Goal: Task Accomplishment & Management: Use online tool/utility

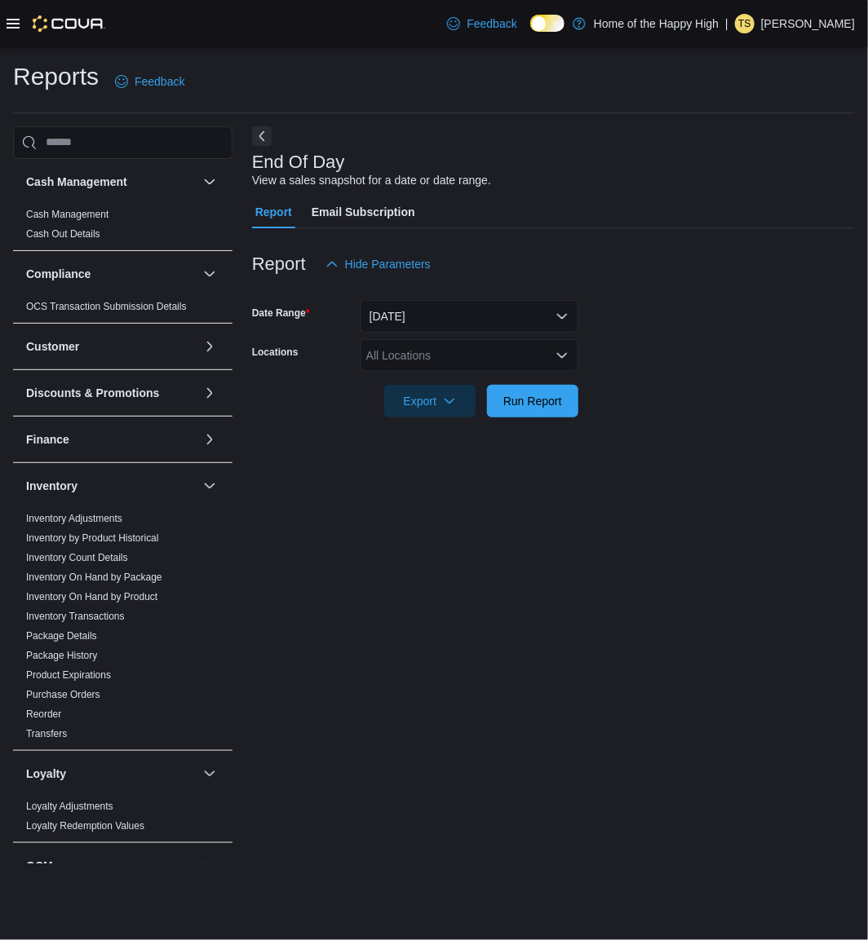
drag, startPoint x: 701, startPoint y: 340, endPoint x: 666, endPoint y: 254, distance: 92.9
drag, startPoint x: 666, startPoint y: 254, endPoint x: 648, endPoint y: 226, distance: 33.3
click at [644, 220] on div "Report Email Subscription" at bounding box center [553, 212] width 603 height 33
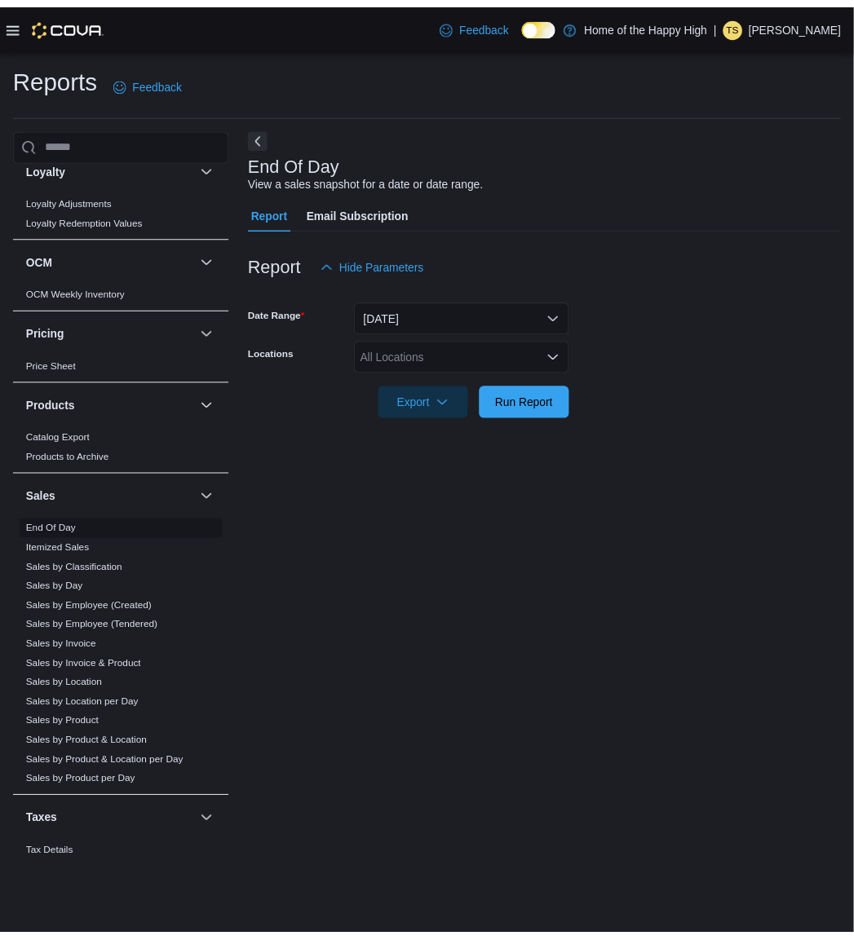
scroll to position [634, 0]
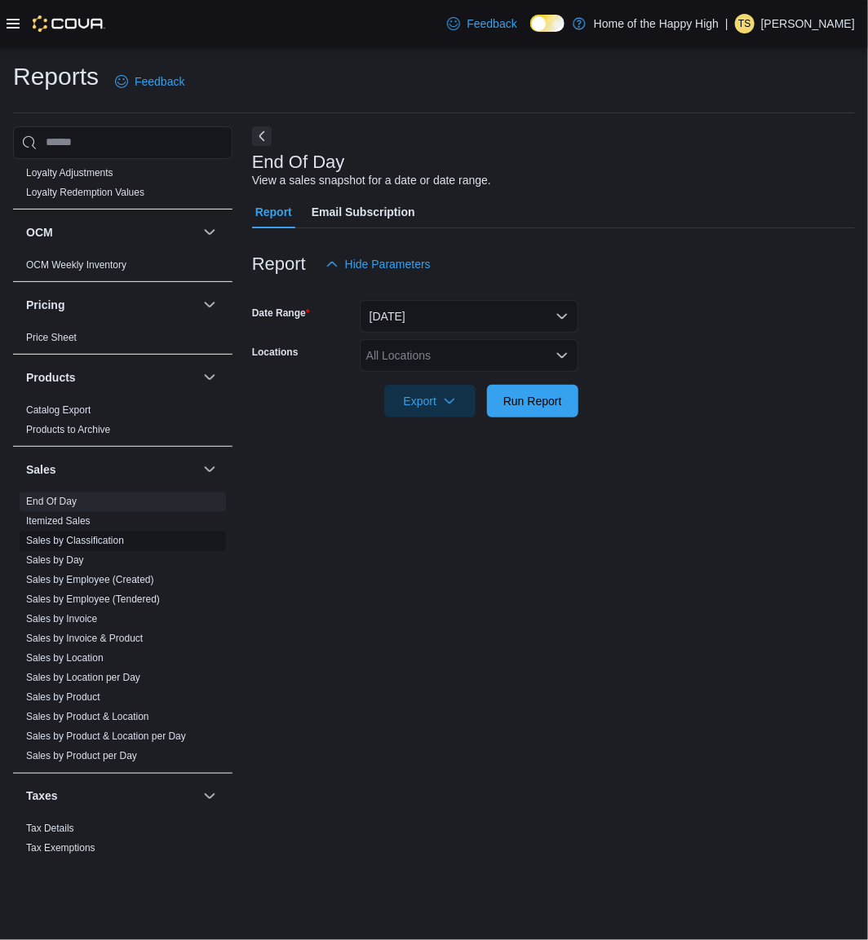
click at [104, 536] on link "Sales by Classification" at bounding box center [75, 541] width 98 height 11
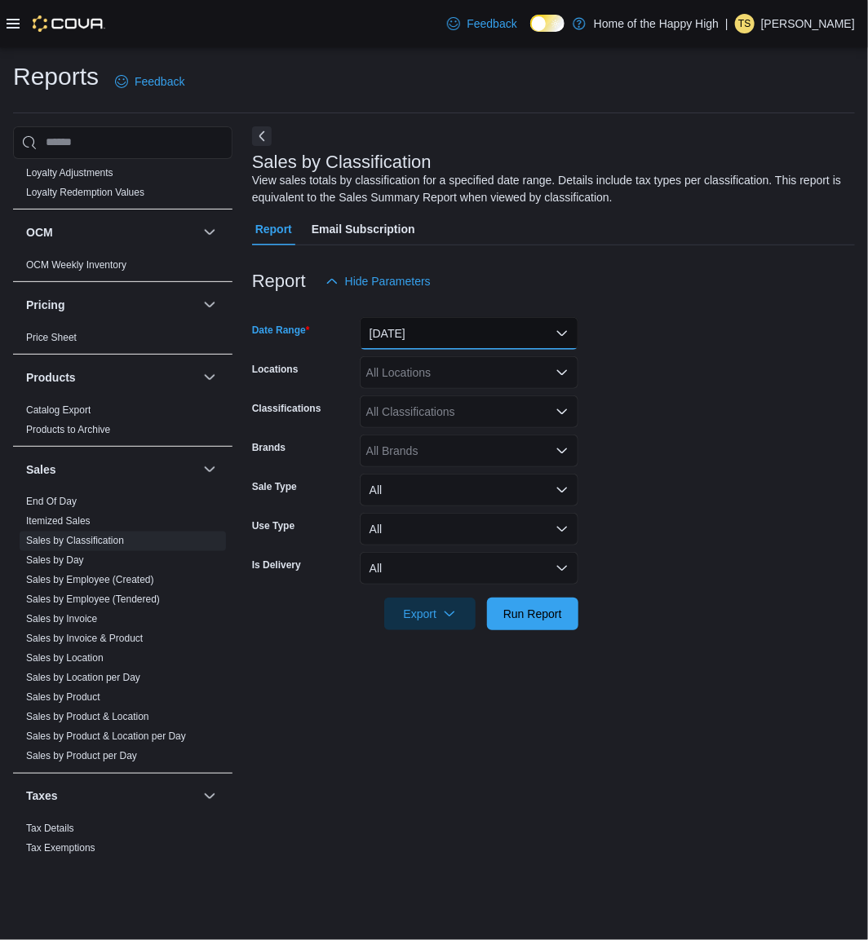
click at [545, 324] on button "[DATE]" at bounding box center [469, 333] width 219 height 33
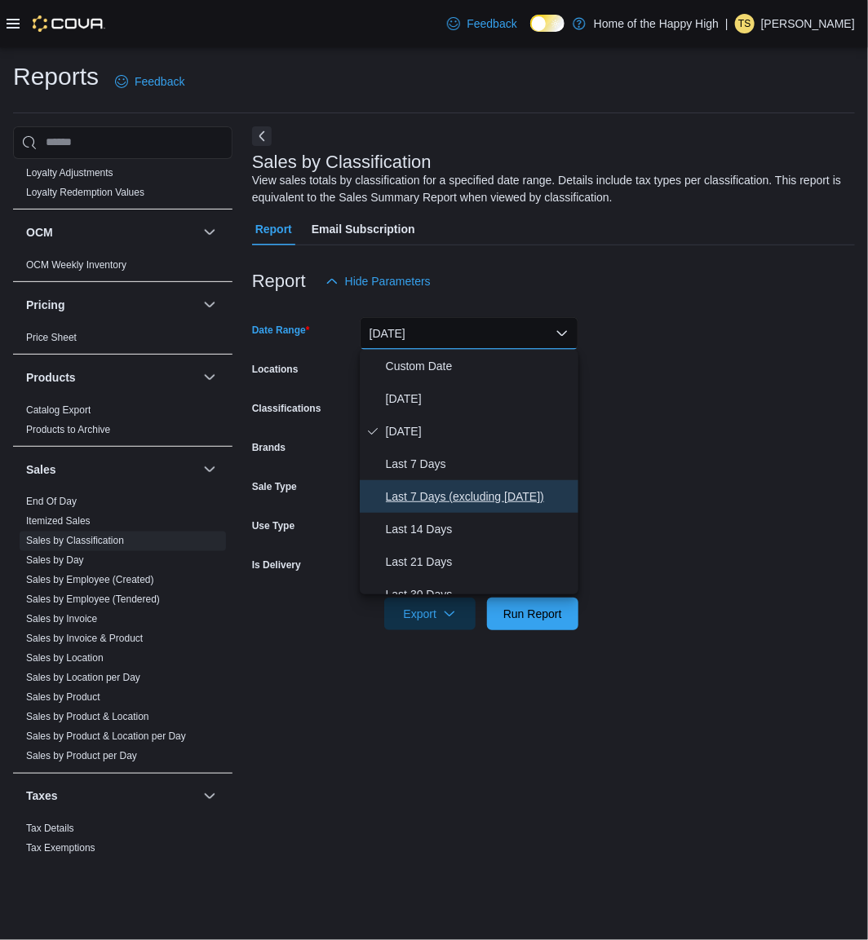
click at [498, 489] on span "Last 7 Days (excluding [DATE])" at bounding box center [479, 497] width 186 height 20
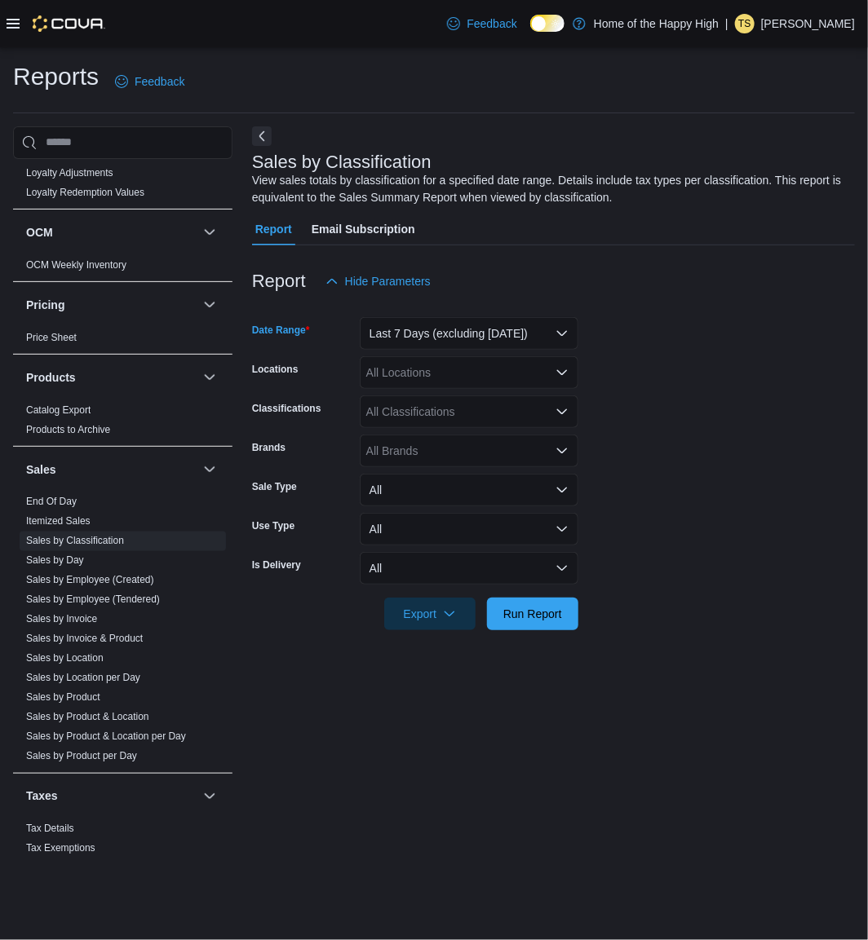
click at [463, 367] on div "All Locations" at bounding box center [469, 372] width 219 height 33
click at [469, 386] on div "*** Combo box. Selected. xhu. Selected. Combo box input. All Locations. Type so…" at bounding box center [469, 372] width 219 height 33
click at [469, 386] on div "***" at bounding box center [469, 372] width 219 height 33
type input "*"
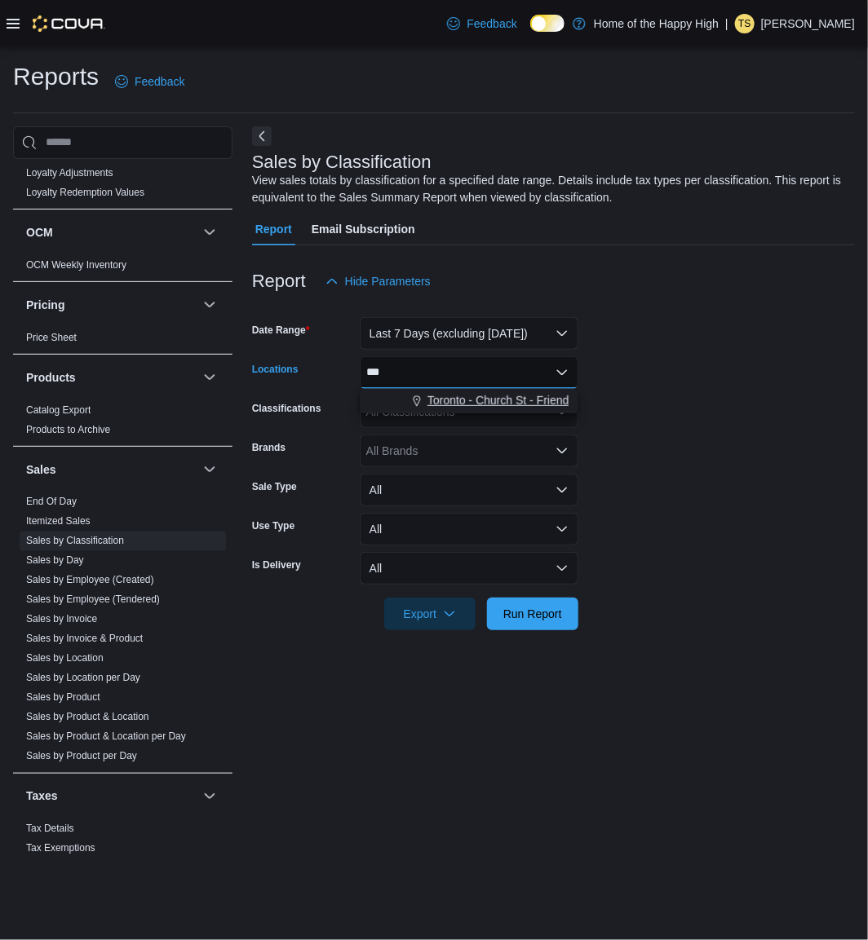
type input "***"
click at [540, 390] on button "Toronto - Church St - Friendly Stranger" at bounding box center [469, 401] width 219 height 24
click at [674, 408] on form "Date Range Last 7 Days (excluding [DATE]) Locations [GEOGRAPHIC_DATA] - Church …" at bounding box center [553, 464] width 603 height 333
drag, startPoint x: 680, startPoint y: 381, endPoint x: 647, endPoint y: 360, distance: 39.6
click at [650, 360] on form "Date Range Last 7 Days (excluding [DATE]) Locations [GEOGRAPHIC_DATA] - Church …" at bounding box center [553, 464] width 603 height 333
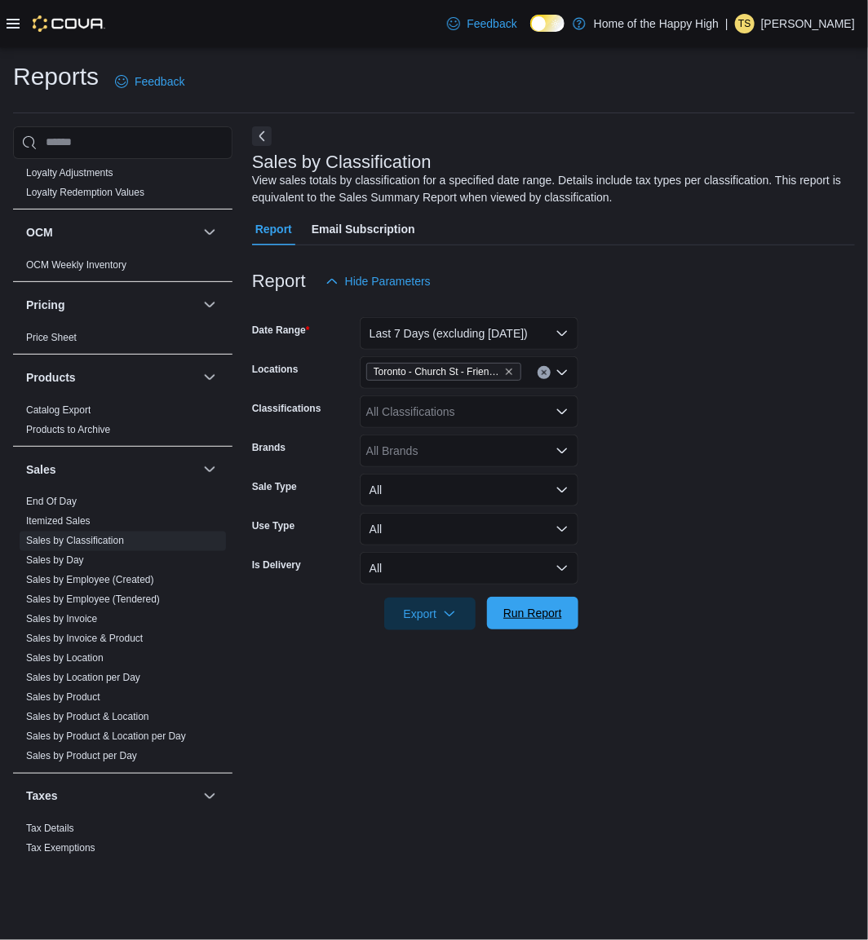
click at [523, 606] on span "Run Report" at bounding box center [532, 613] width 59 height 16
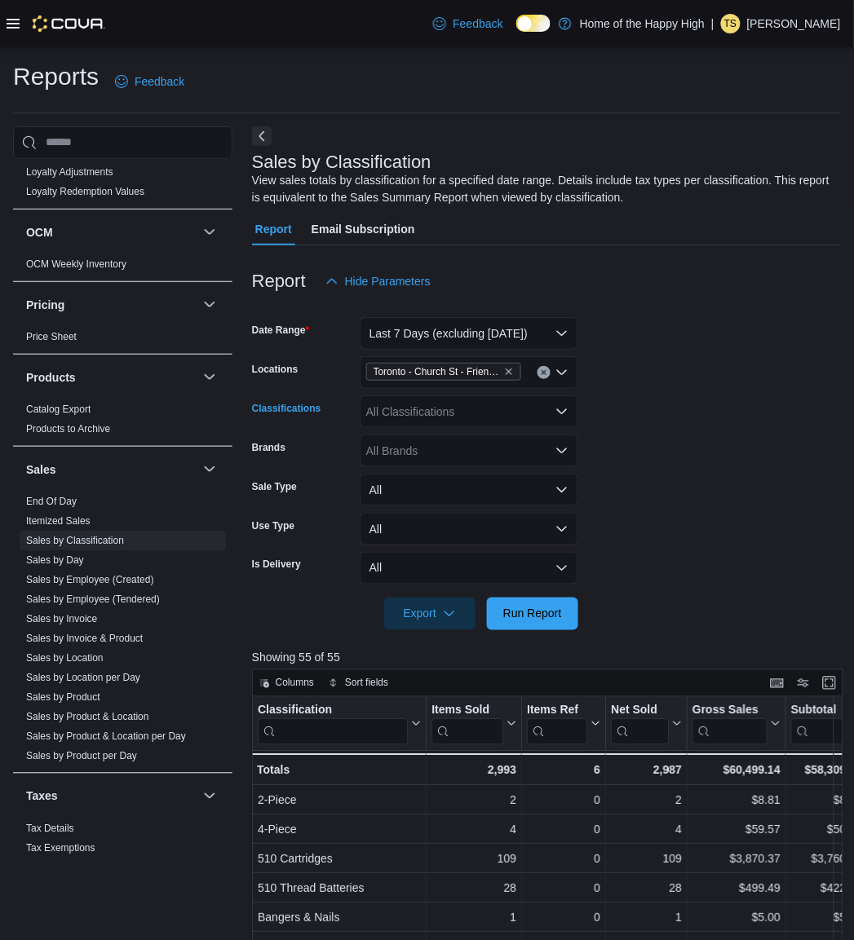
click at [445, 411] on div "All Classifications" at bounding box center [469, 412] width 219 height 33
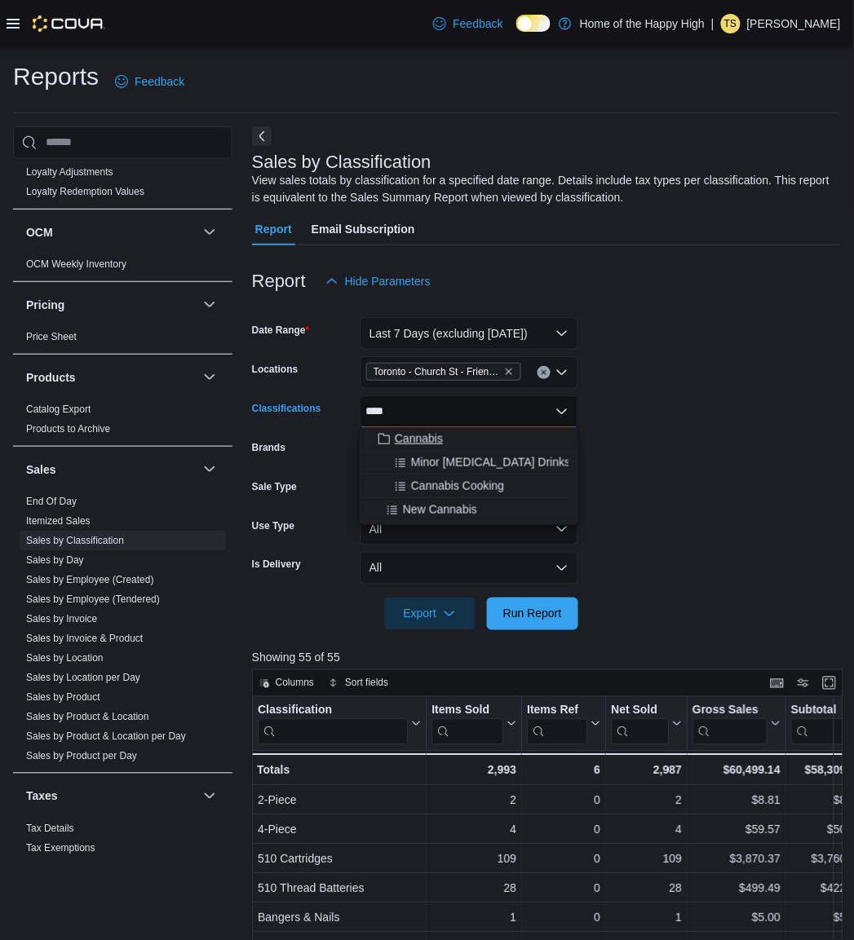
type input "****"
click at [446, 443] on div "Cannabis" at bounding box center [468, 439] width 199 height 16
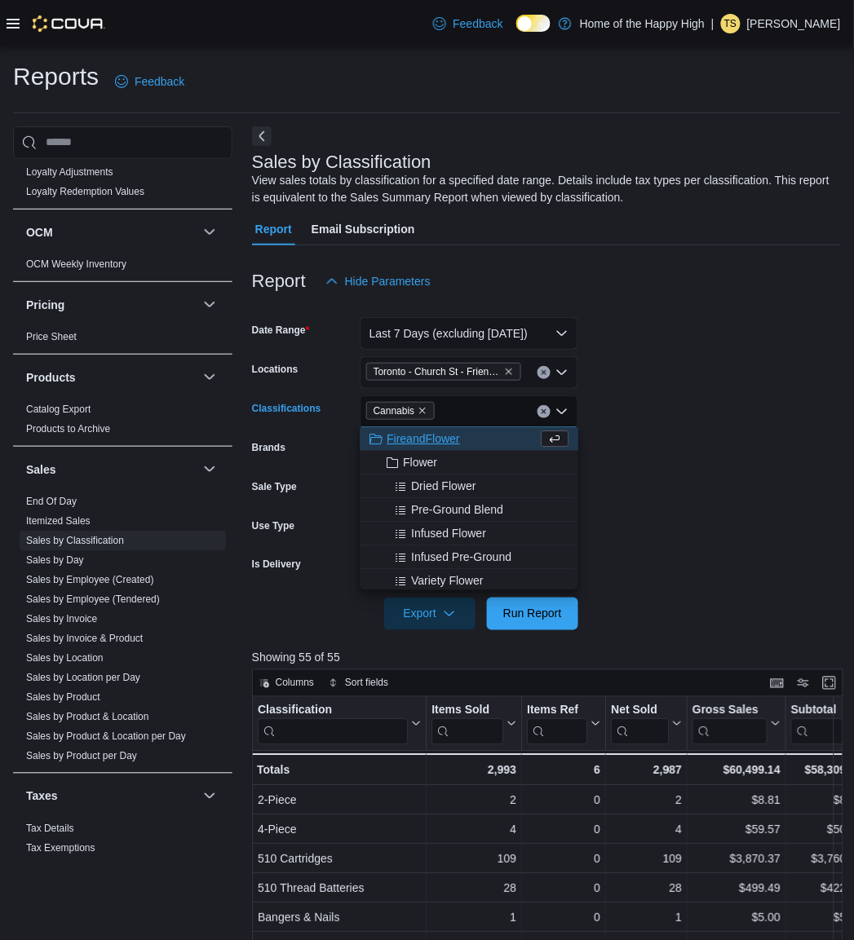
click at [641, 409] on form "Date Range Last 7 Days (excluding [DATE]) Locations [GEOGRAPHIC_DATA] - Church …" at bounding box center [546, 464] width 589 height 333
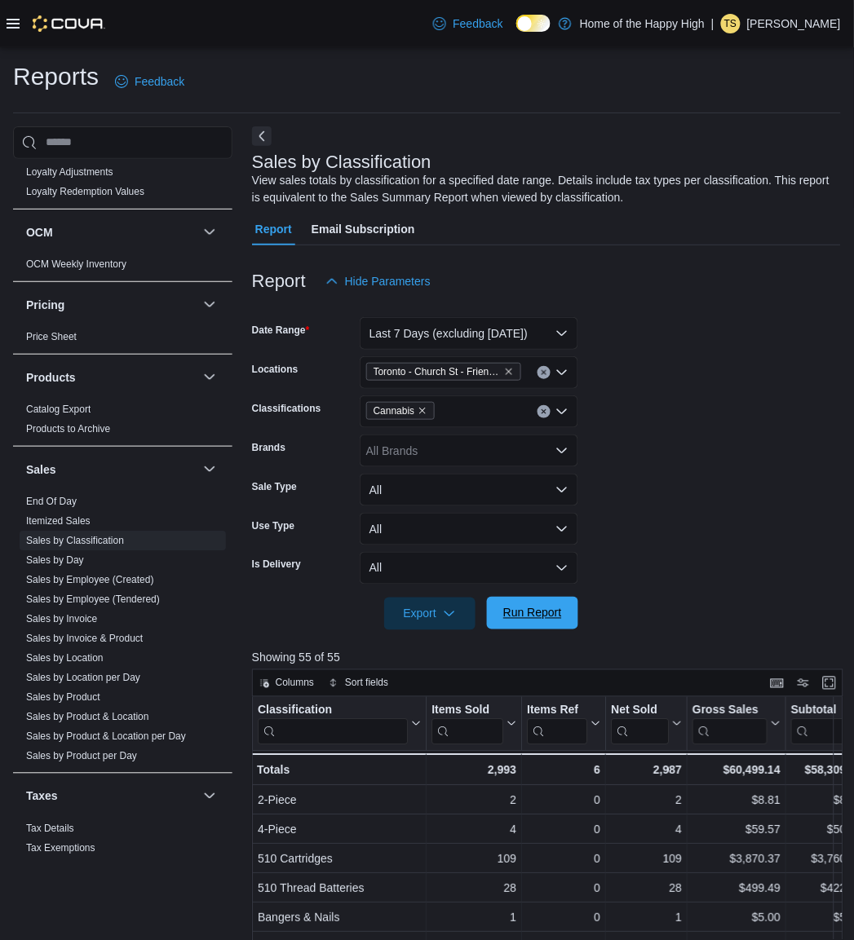
click at [515, 615] on span "Run Report" at bounding box center [532, 613] width 59 height 16
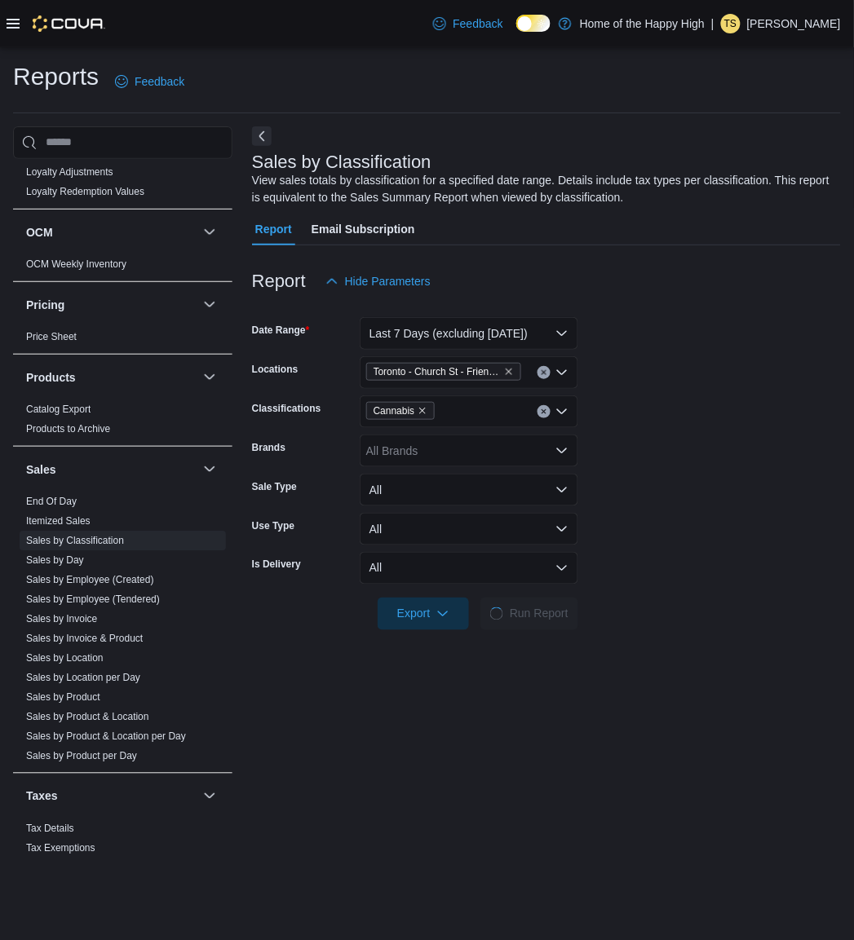
drag, startPoint x: 661, startPoint y: 462, endPoint x: 654, endPoint y: 411, distance: 51.1
click at [654, 411] on form "Date Range Last 7 Days (excluding [DATE]) Locations [GEOGRAPHIC_DATA] - Church …" at bounding box center [546, 464] width 589 height 333
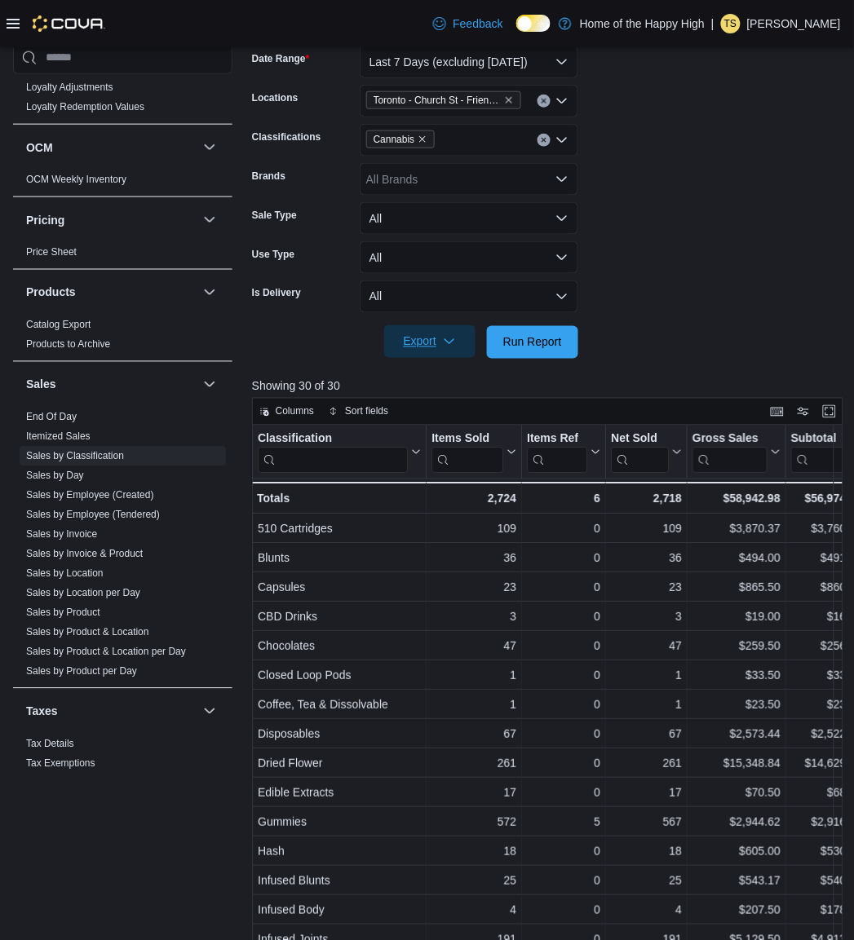
click at [410, 352] on span "Export" at bounding box center [430, 341] width 72 height 33
click at [445, 369] on span "Export to Excel" at bounding box center [432, 374] width 73 height 13
click at [424, 135] on icon "Remove Cannabis from selection in this group" at bounding box center [423, 140] width 10 height 10
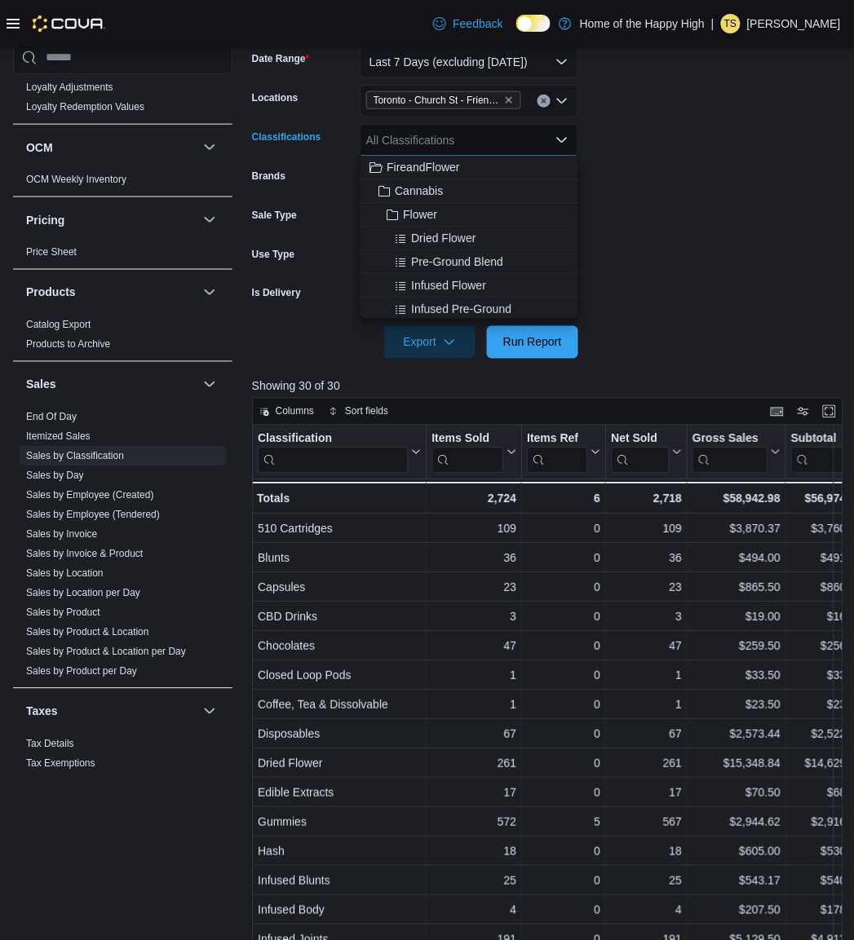
click at [423, 136] on div "All Classifications Combo box. Selected. Combo box input. All Classifications. …" at bounding box center [469, 140] width 219 height 33
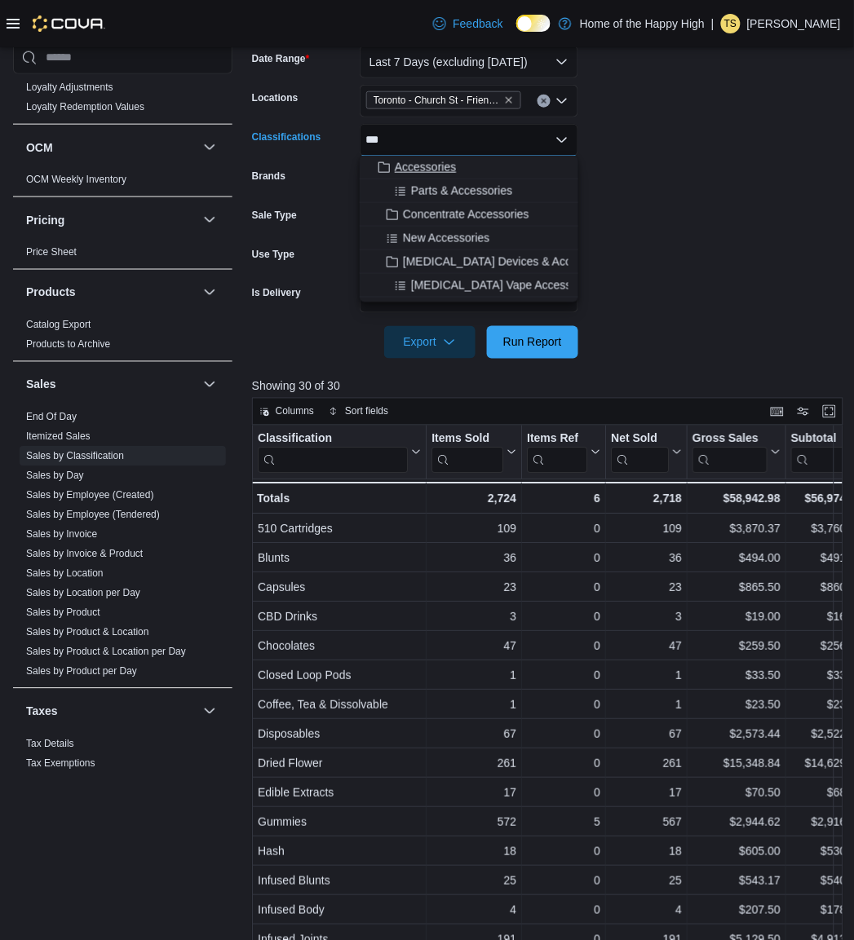
type input "***"
click at [431, 168] on span "Accessories" at bounding box center [425, 167] width 61 height 16
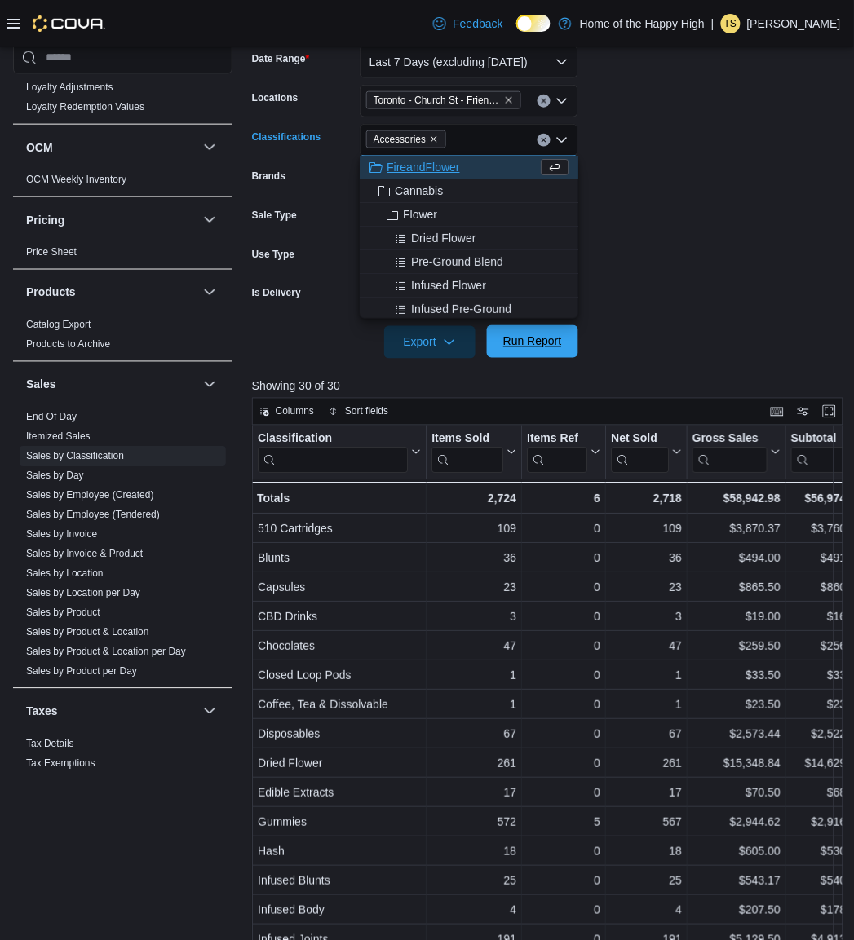
click at [515, 330] on span "Run Report" at bounding box center [533, 341] width 72 height 33
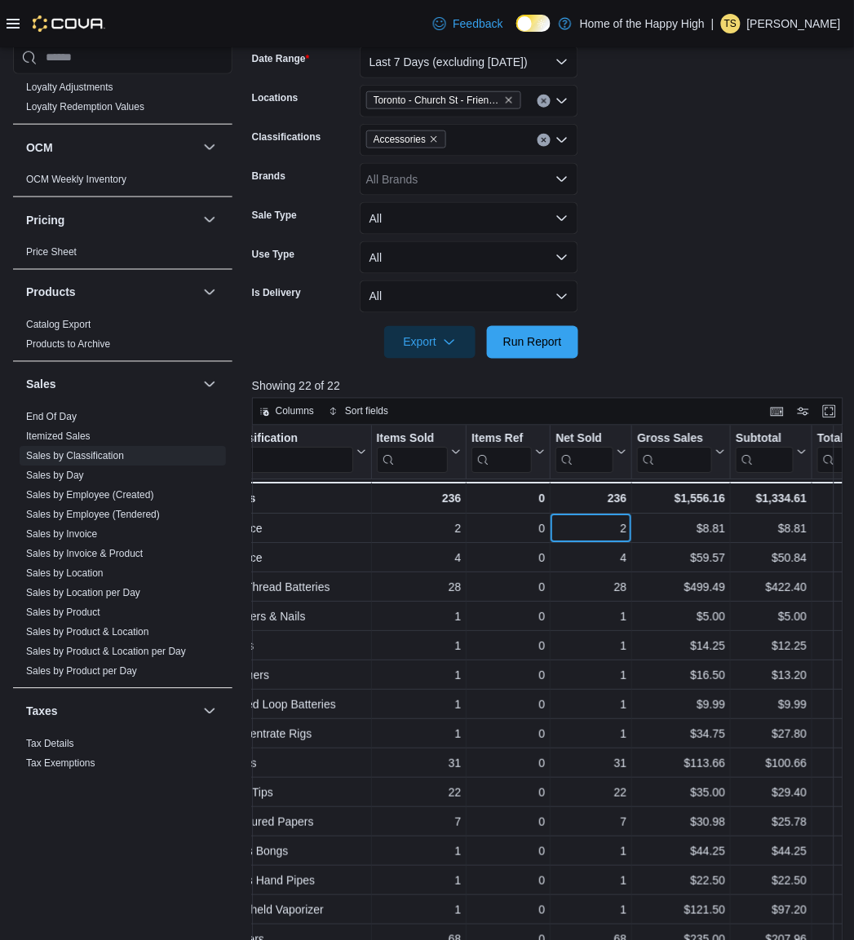
drag, startPoint x: 643, startPoint y: 529, endPoint x: 657, endPoint y: 524, distance: 14.7
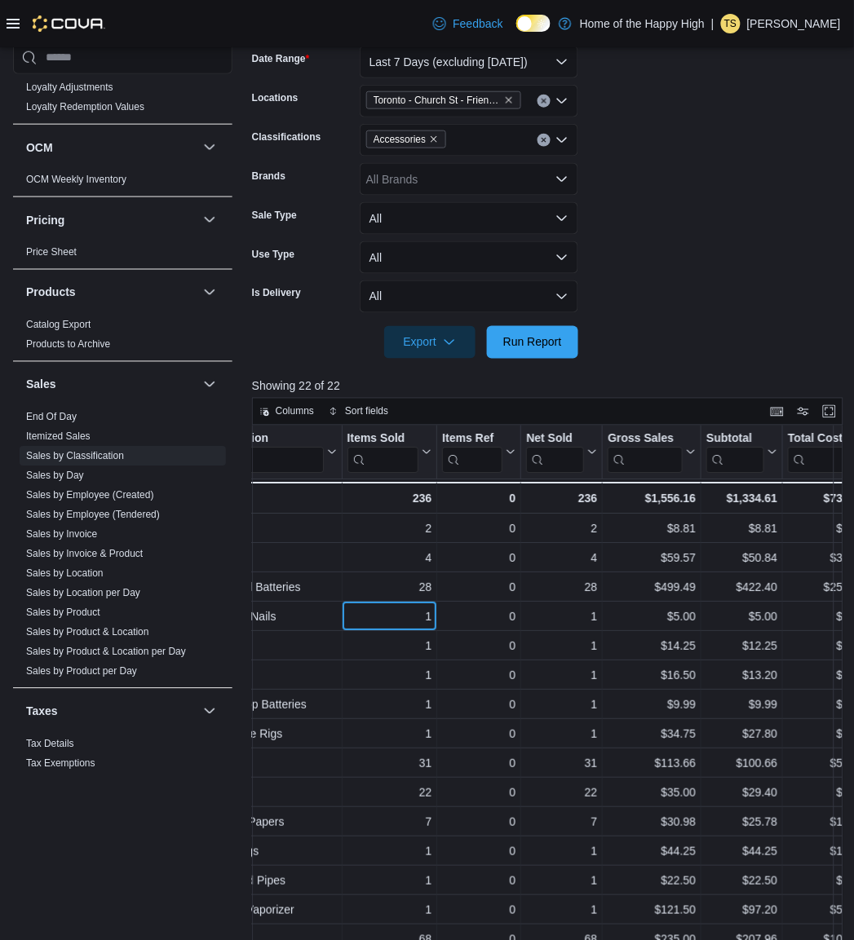
drag, startPoint x: 430, startPoint y: 602, endPoint x: 477, endPoint y: 602, distance: 47.3
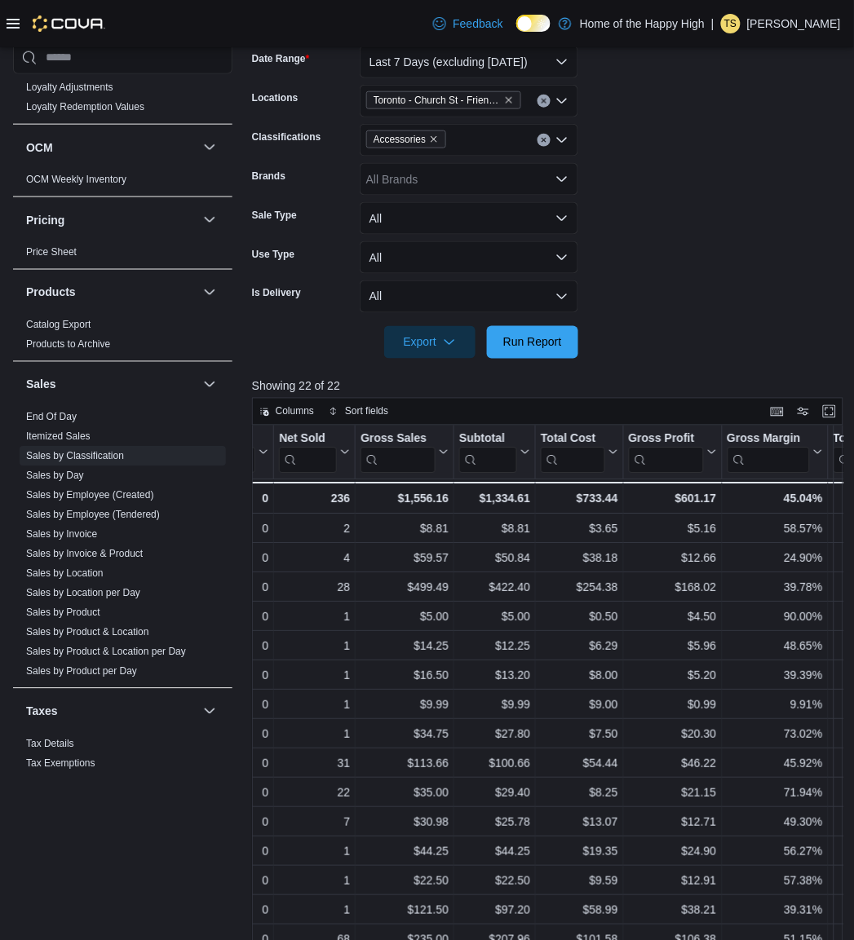
drag, startPoint x: 410, startPoint y: 614, endPoint x: 501, endPoint y: 610, distance: 90.6
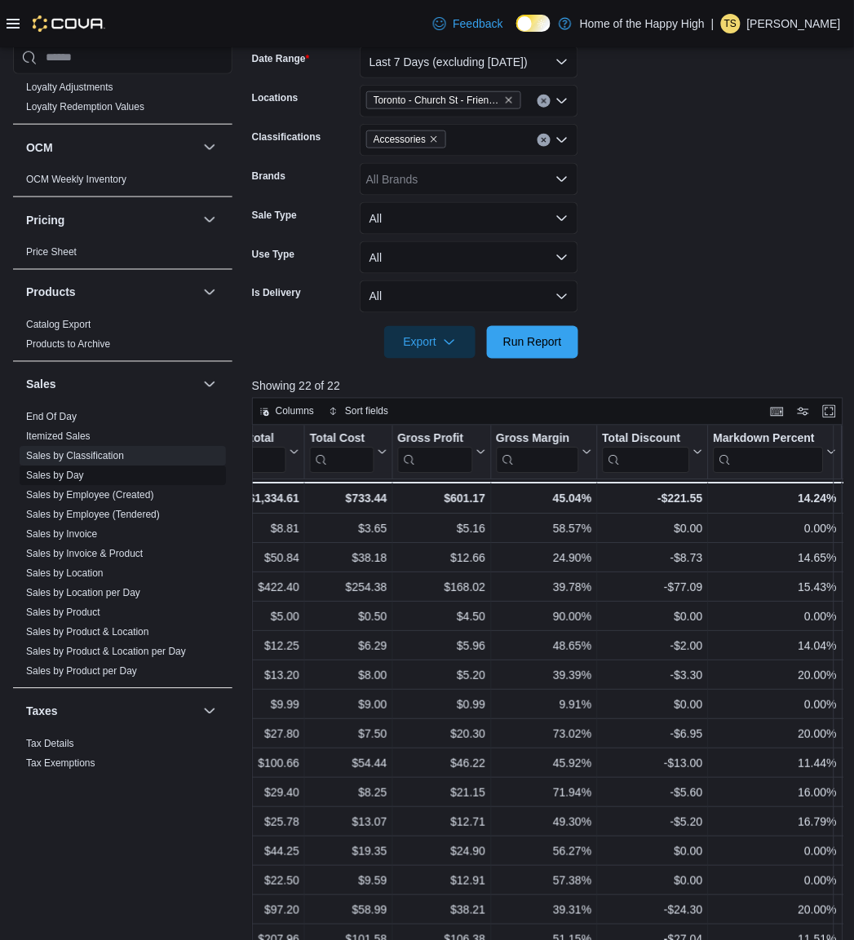
click at [65, 467] on span "Sales by Day" at bounding box center [123, 476] width 206 height 20
click at [62, 471] on link "Sales by Day" at bounding box center [55, 475] width 58 height 11
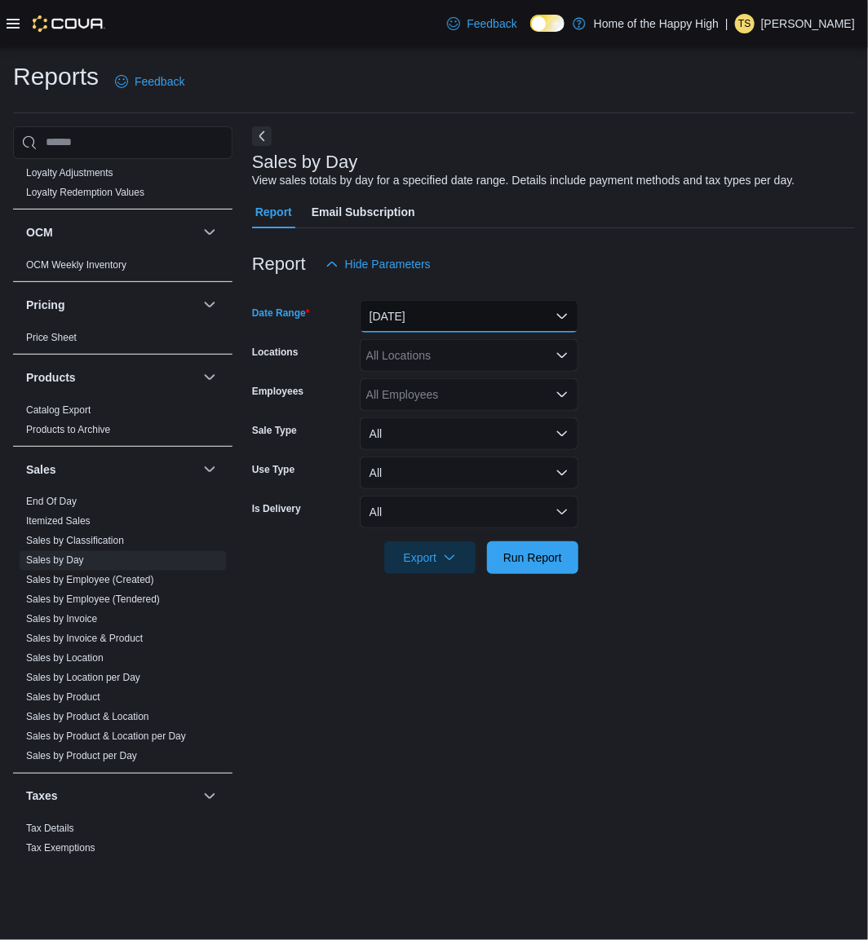
click at [460, 307] on button "[DATE]" at bounding box center [469, 316] width 219 height 33
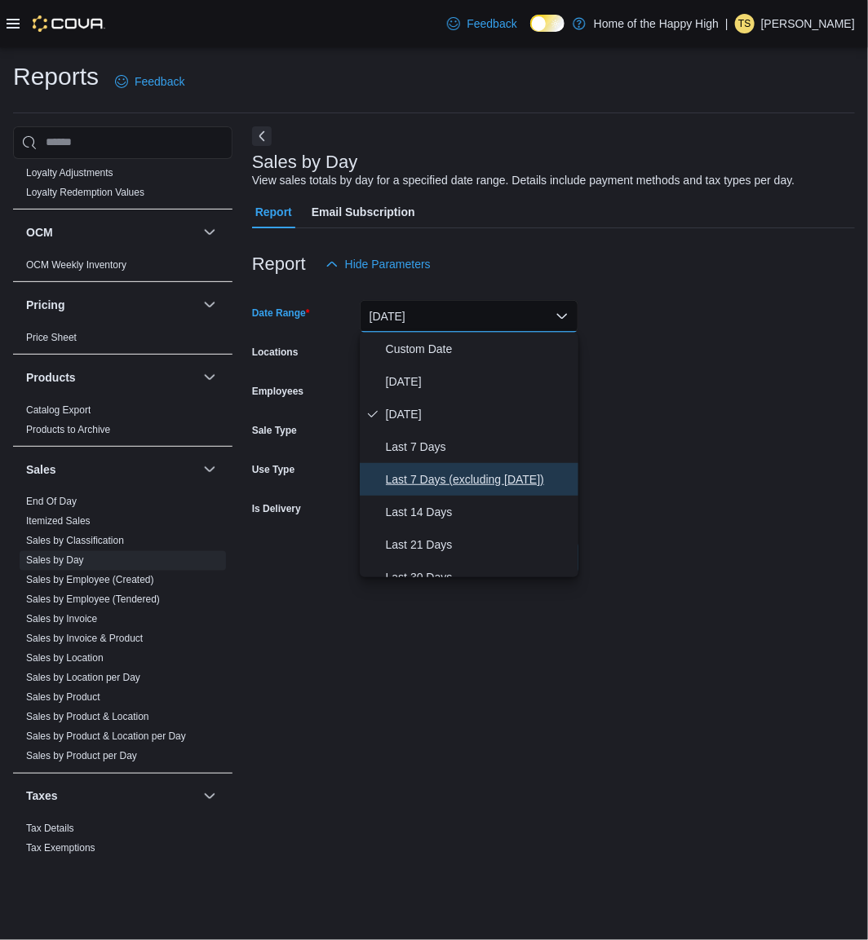
click at [473, 481] on span "Last 7 Days (excluding [DATE])" at bounding box center [479, 480] width 186 height 20
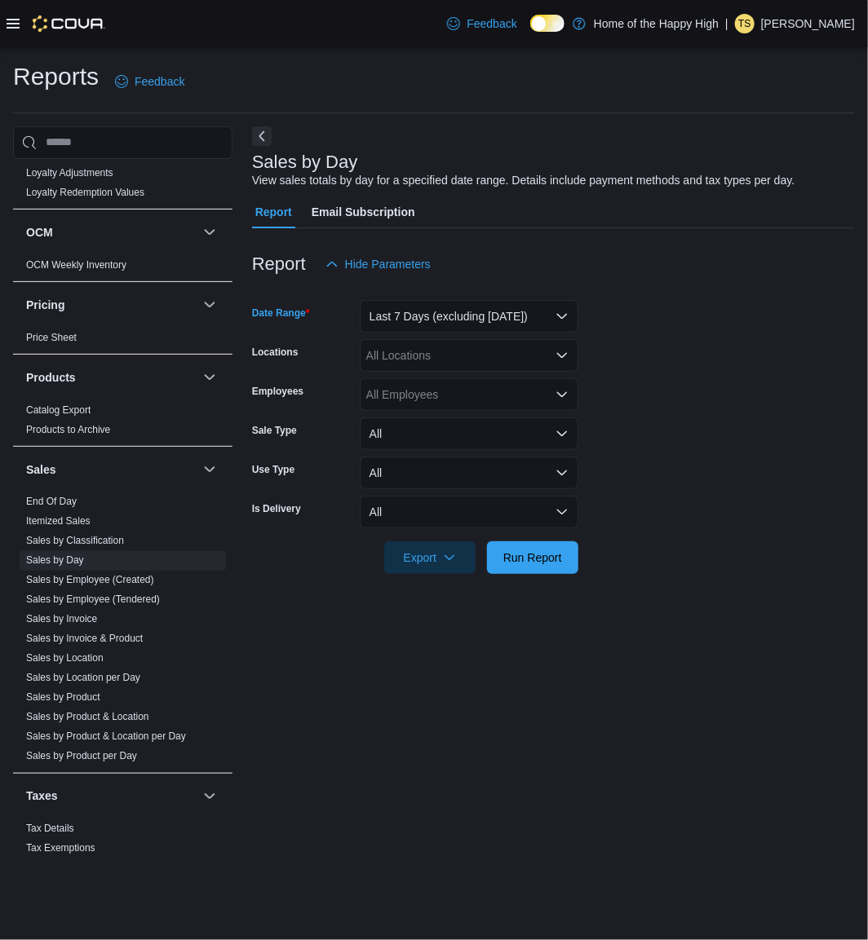
click at [454, 356] on div "All Locations" at bounding box center [469, 355] width 219 height 33
type input "***"
click at [459, 383] on span "Toronto - Church St - Friendly Stranger" at bounding box center [525, 383] width 197 height 16
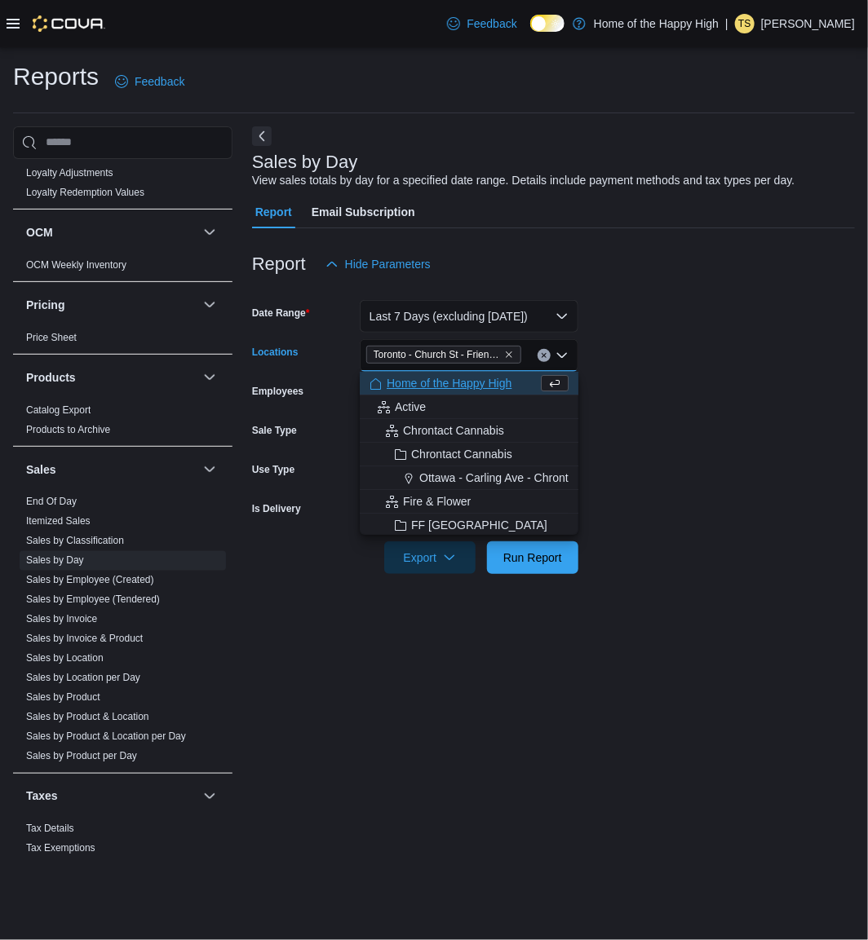
drag, startPoint x: 670, startPoint y: 361, endPoint x: 642, endPoint y: 445, distance: 88.7
click at [671, 361] on form "Date Range Last 7 Days (excluding [DATE]) Locations [GEOGRAPHIC_DATA] - Church …" at bounding box center [553, 428] width 603 height 294
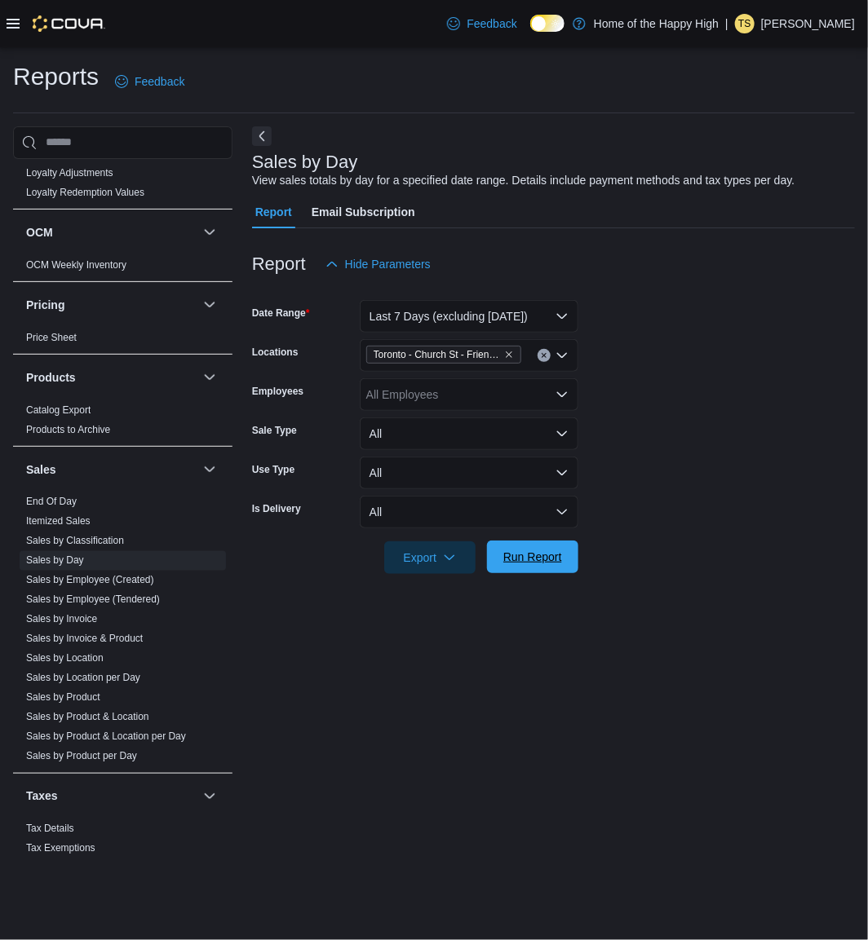
click at [536, 564] on span "Run Report" at bounding box center [533, 557] width 72 height 33
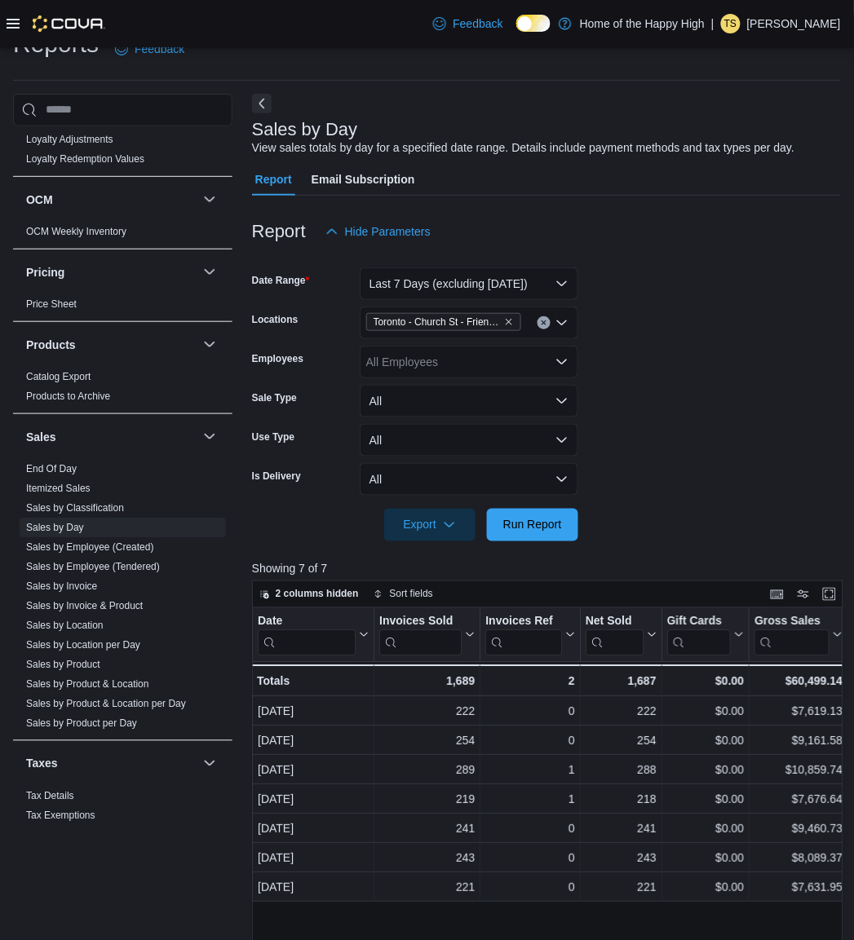
scroll to position [91, 0]
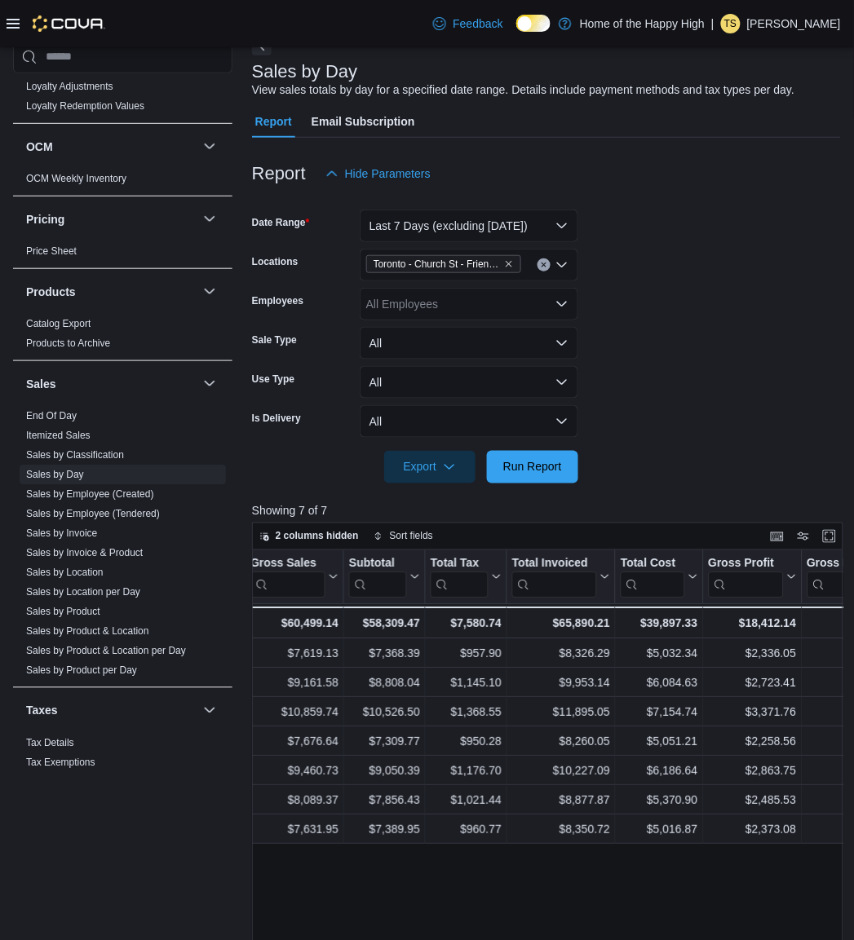
drag, startPoint x: 659, startPoint y: 608, endPoint x: 732, endPoint y: 634, distance: 77.1
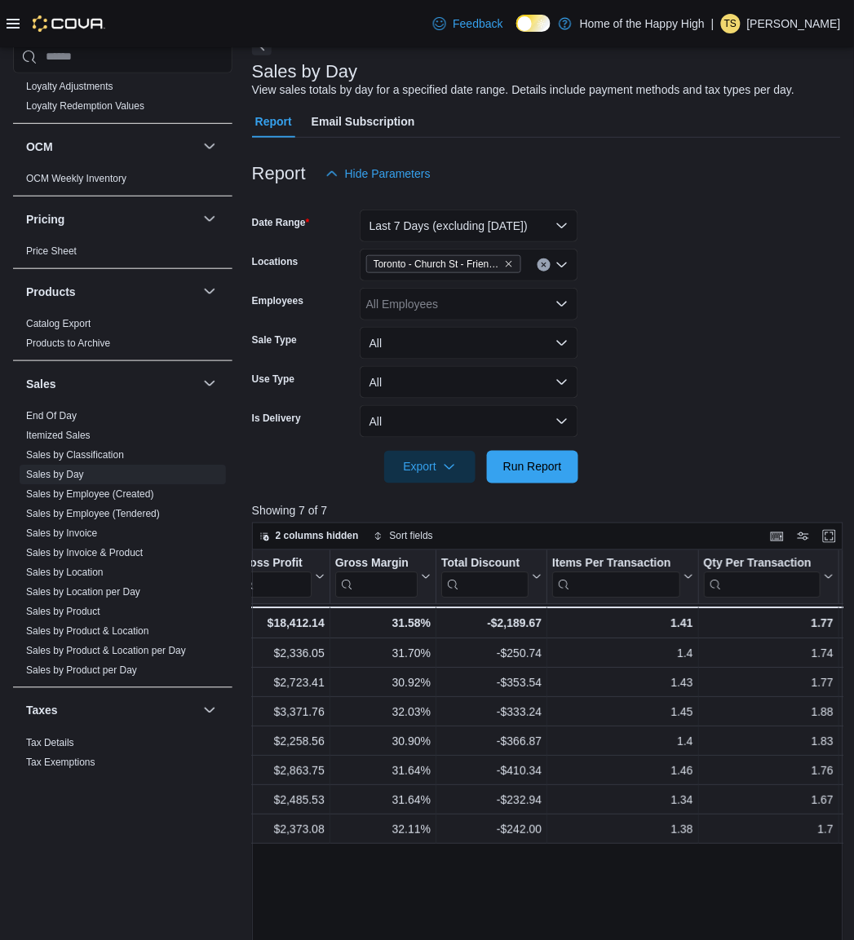
drag, startPoint x: 714, startPoint y: 663, endPoint x: 779, endPoint y: 680, distance: 67.5
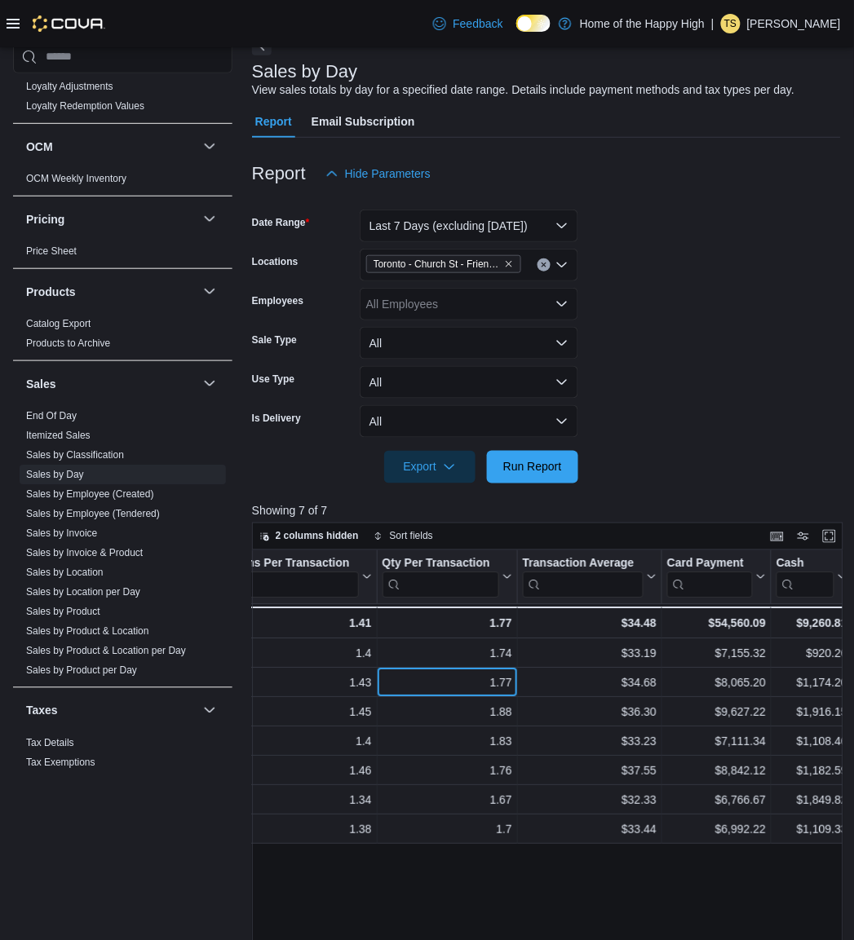
scroll to position [0, 1424]
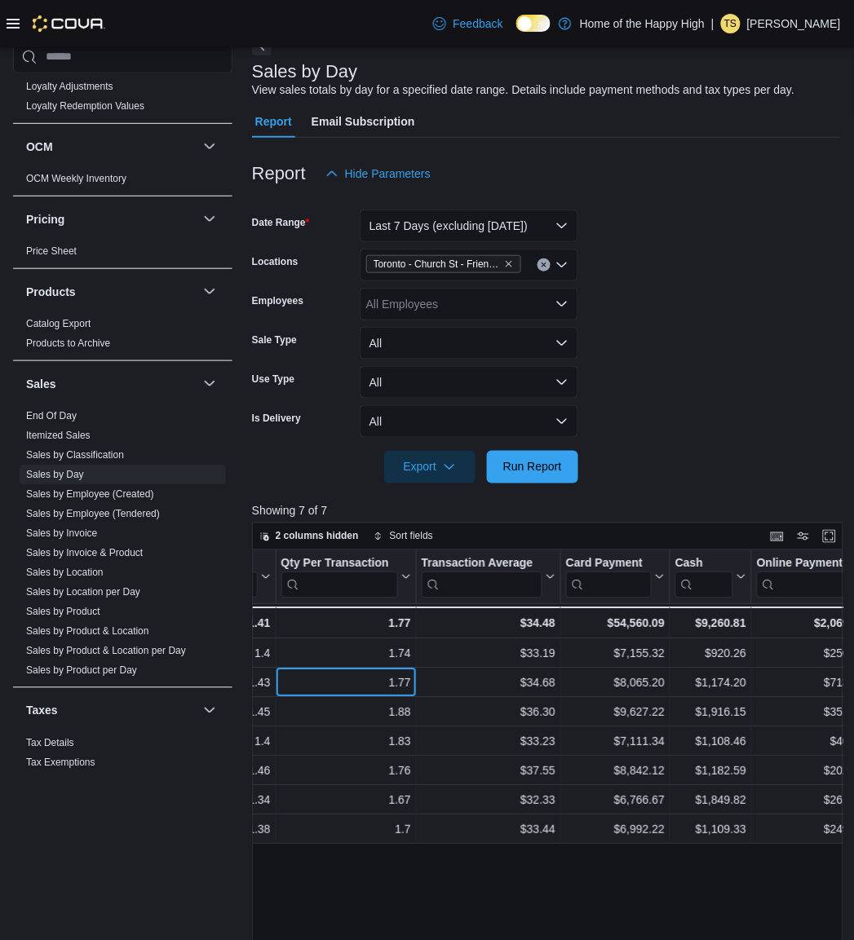
drag, startPoint x: 698, startPoint y: 683, endPoint x: 773, endPoint y: 683, distance: 75.0
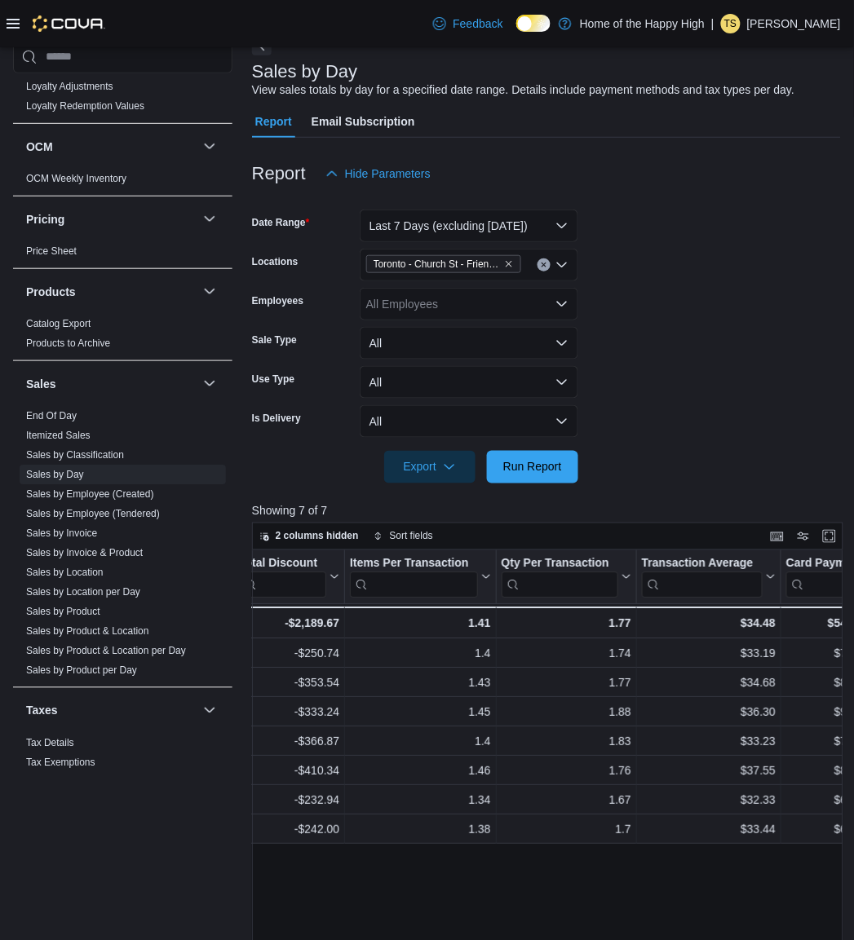
scroll to position [0, 1090]
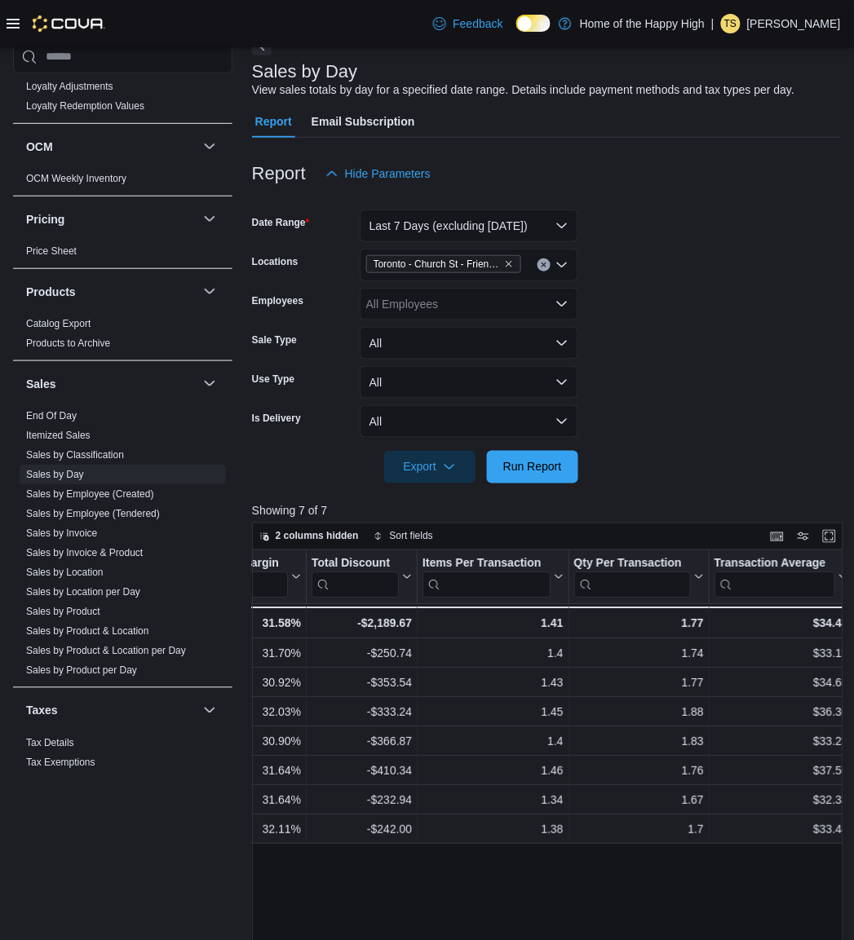
drag, startPoint x: 710, startPoint y: 772, endPoint x: 670, endPoint y: 777, distance: 40.3
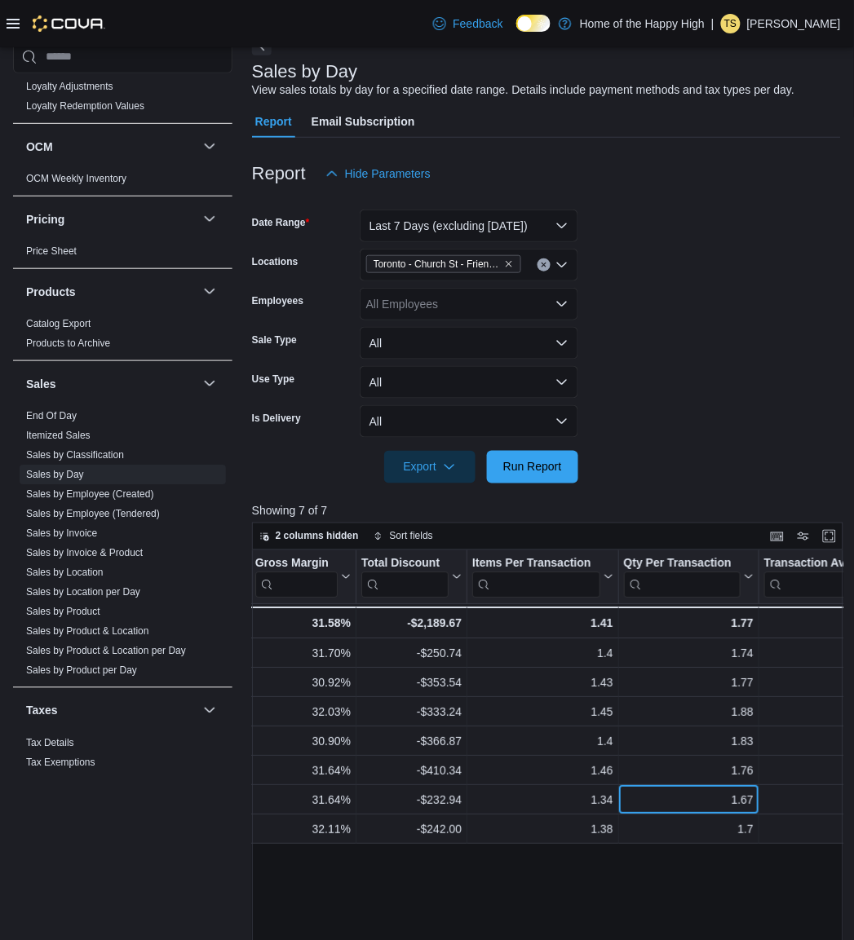
drag, startPoint x: 659, startPoint y: 794, endPoint x: 610, endPoint y: 800, distance: 49.3
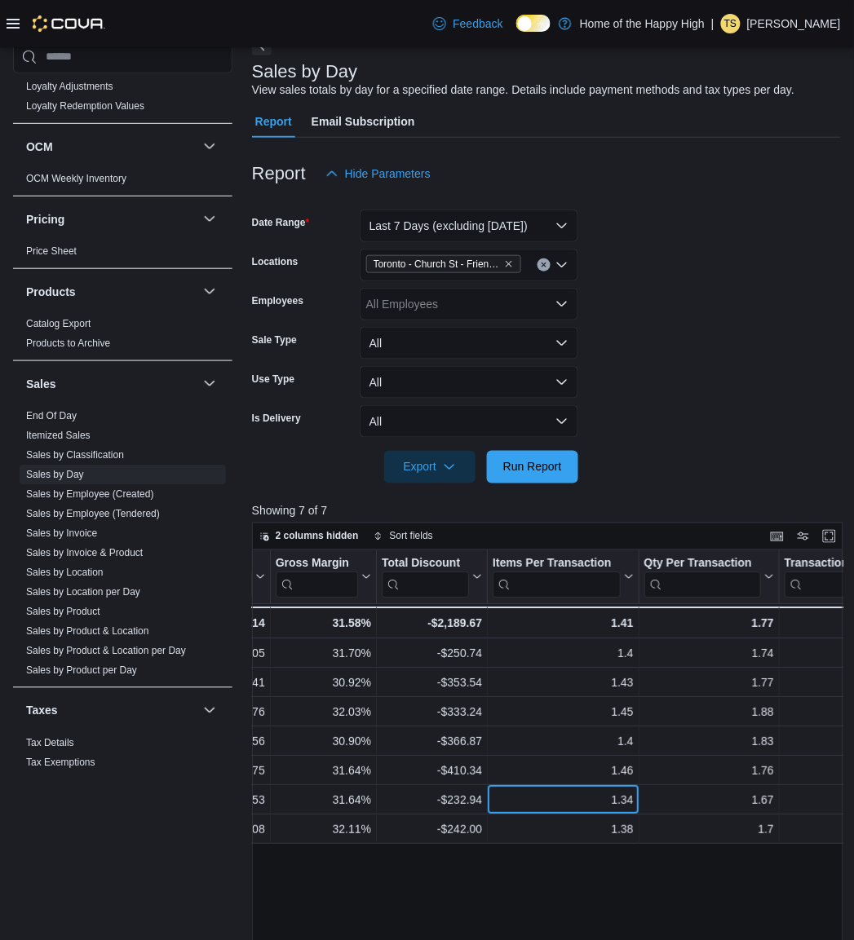
scroll to position [0, 1051]
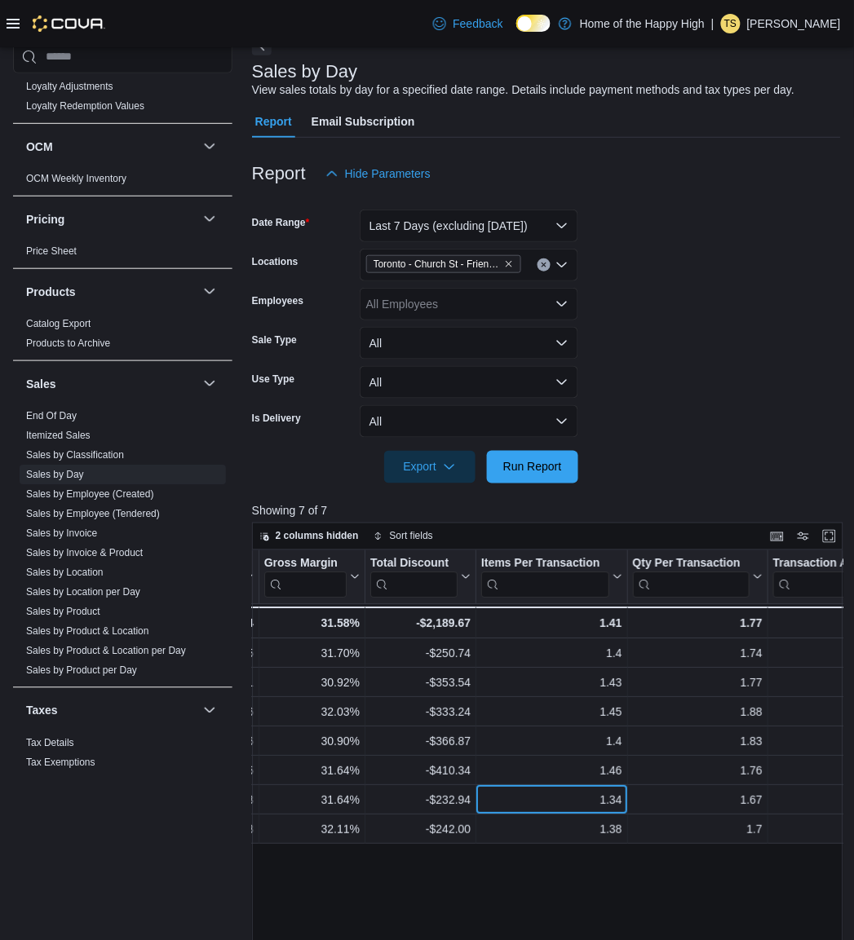
drag, startPoint x: 616, startPoint y: 800, endPoint x: 649, endPoint y: 795, distance: 33.8
drag, startPoint x: 716, startPoint y: 374, endPoint x: 702, endPoint y: 333, distance: 43.1
click at [702, 333] on form "Date Range Last 7 Days (excluding [DATE]) Locations [GEOGRAPHIC_DATA] - Church …" at bounding box center [546, 337] width 589 height 294
